Goal: Transaction & Acquisition: Book appointment/travel/reservation

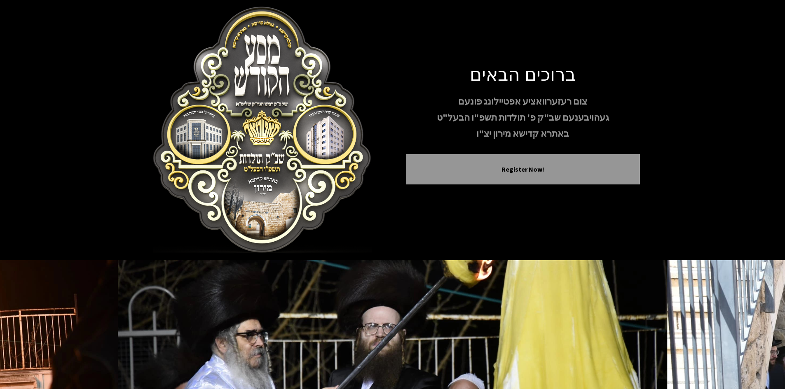
click at [350, 136] on img at bounding box center [262, 130] width 234 height 247
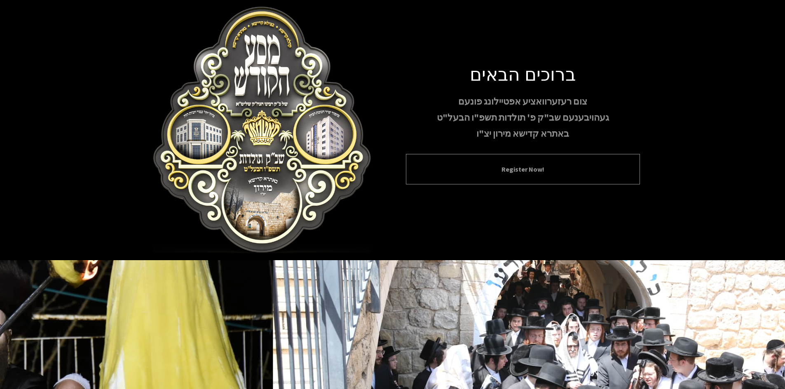
click at [496, 166] on button "Register Now!" at bounding box center [522, 169] width 213 height 10
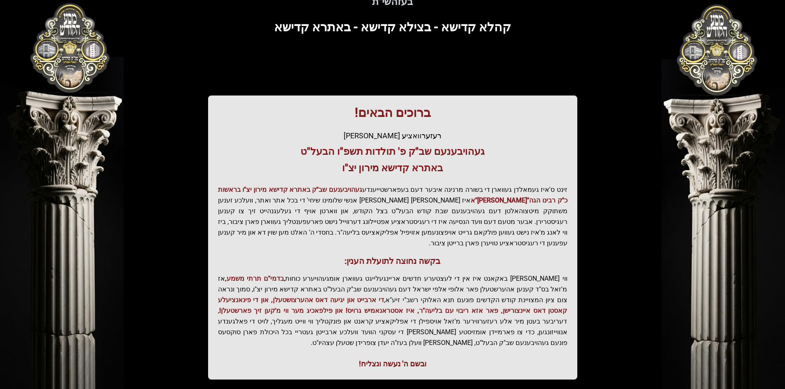
scroll to position [88, 0]
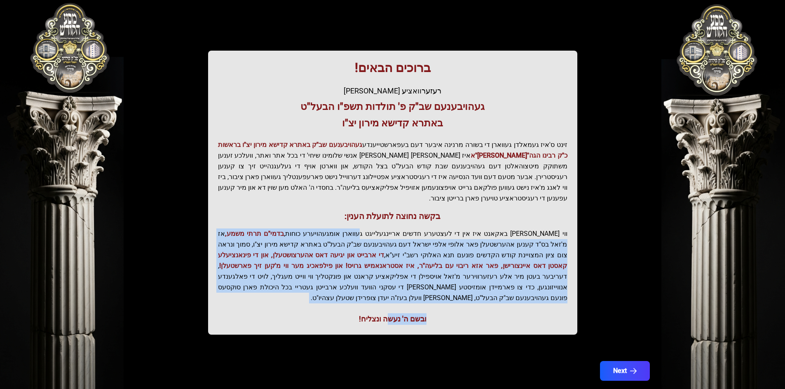
drag, startPoint x: 401, startPoint y: 219, endPoint x: 390, endPoint y: 293, distance: 75.0
click at [390, 293] on div "ברוכים הבאים! רעזערוואציע אפטיילונג פונעם געהויבענעם שב"ק פ' תולדות תשפ"ו הבעל"…" at bounding box center [392, 193] width 369 height 284
click at [610, 361] on button "Next" at bounding box center [624, 371] width 52 height 21
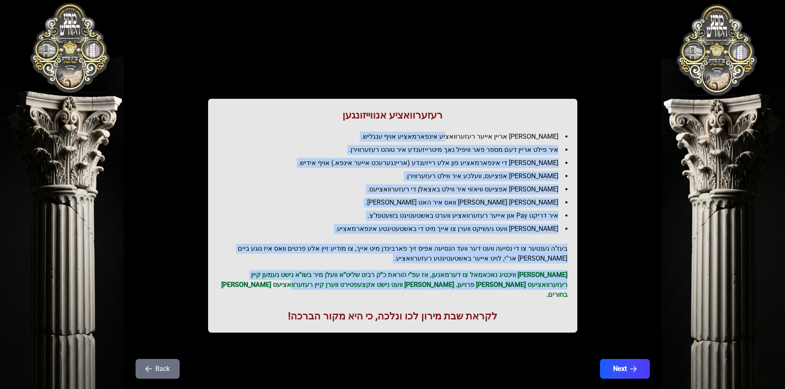
drag, startPoint x: 469, startPoint y: 139, endPoint x: 352, endPoint y: 283, distance: 186.0
click at [352, 283] on div "רעזערוואציע אנווייזונגען איר לייגט אריין אייער רעזערוואציע אינפארמאציע אויף ענג…" at bounding box center [392, 216] width 369 height 234
click at [352, 283] on p "[PERSON_NAME] וויכטיג נאכאמאל צו דערמאנען, אז עפ"י הוראת כ"ק רבינו שליט"א וועלן…" at bounding box center [392, 285] width 349 height 30
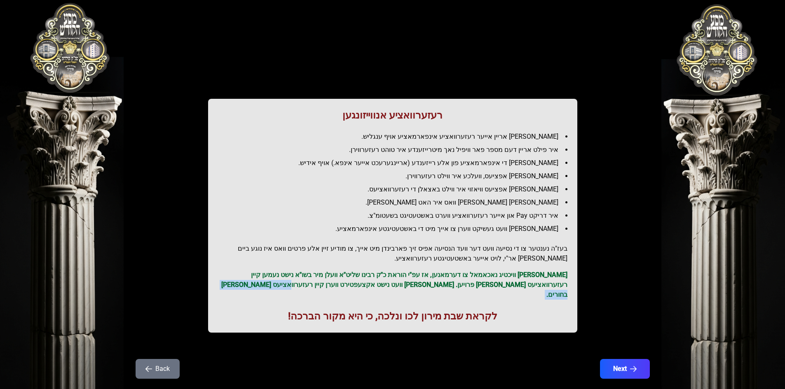
click at [352, 283] on p "[PERSON_NAME] וויכטיג נאכאמאל צו דערמאנען, אז עפ"י הוראת כ"ק רבינו שליט"א וועלן…" at bounding box center [392, 285] width 349 height 30
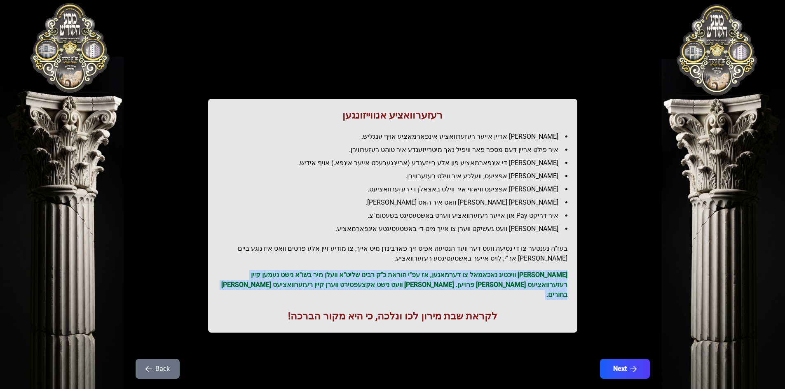
click at [352, 283] on p "[PERSON_NAME] וויכטיג נאכאמאל צו דערמאנען, אז עפ"י הוראת כ"ק רבינו שליט"א וועלן…" at bounding box center [392, 285] width 349 height 30
click at [361, 282] on p "[PERSON_NAME] וויכטיג נאכאמאל צו דערמאנען, אז עפ"י הוראת כ"ק רבינו שליט"א וועלן…" at bounding box center [392, 285] width 349 height 30
drag, startPoint x: 360, startPoint y: 281, endPoint x: 442, endPoint y: 276, distance: 81.8
click at [442, 276] on p "[PERSON_NAME] וויכטיג נאכאמאל צו דערמאנען, אז עפ"י הוראת כ"ק רבינו שליט"א וועלן…" at bounding box center [392, 285] width 349 height 30
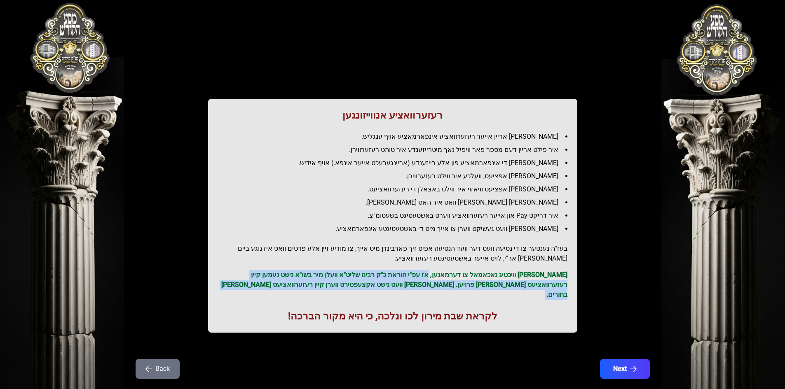
click at [442, 276] on p "[PERSON_NAME] וויכטיג נאכאמאל צו דערמאנען, אז עפ"י הוראת כ"ק רבינו שליט"א וועלן…" at bounding box center [392, 285] width 349 height 30
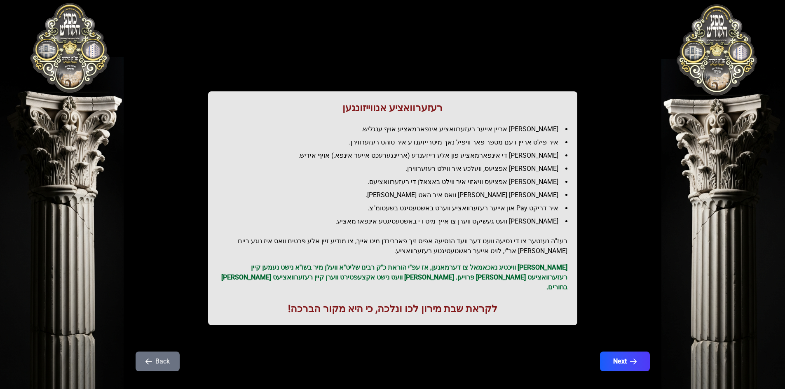
scroll to position [9, 0]
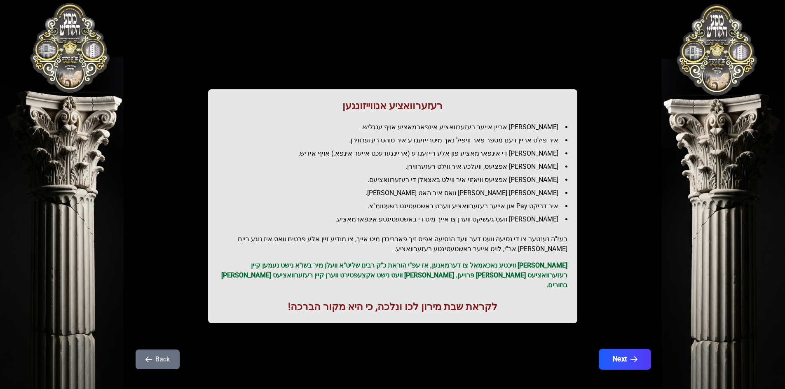
click at [624, 351] on button "Next" at bounding box center [624, 359] width 52 height 21
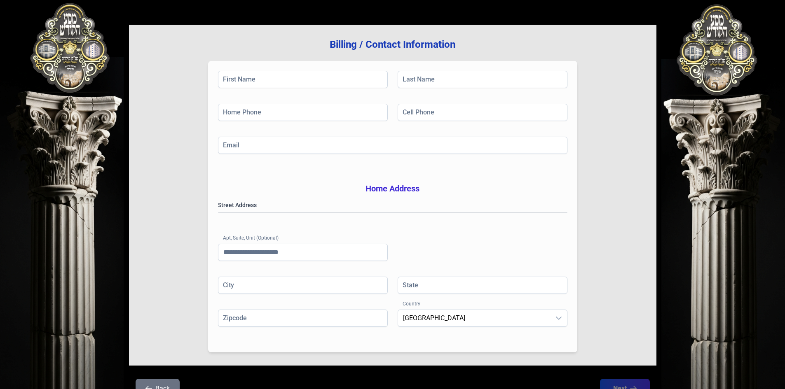
scroll to position [0, 0]
